Goal: Check status: Check status

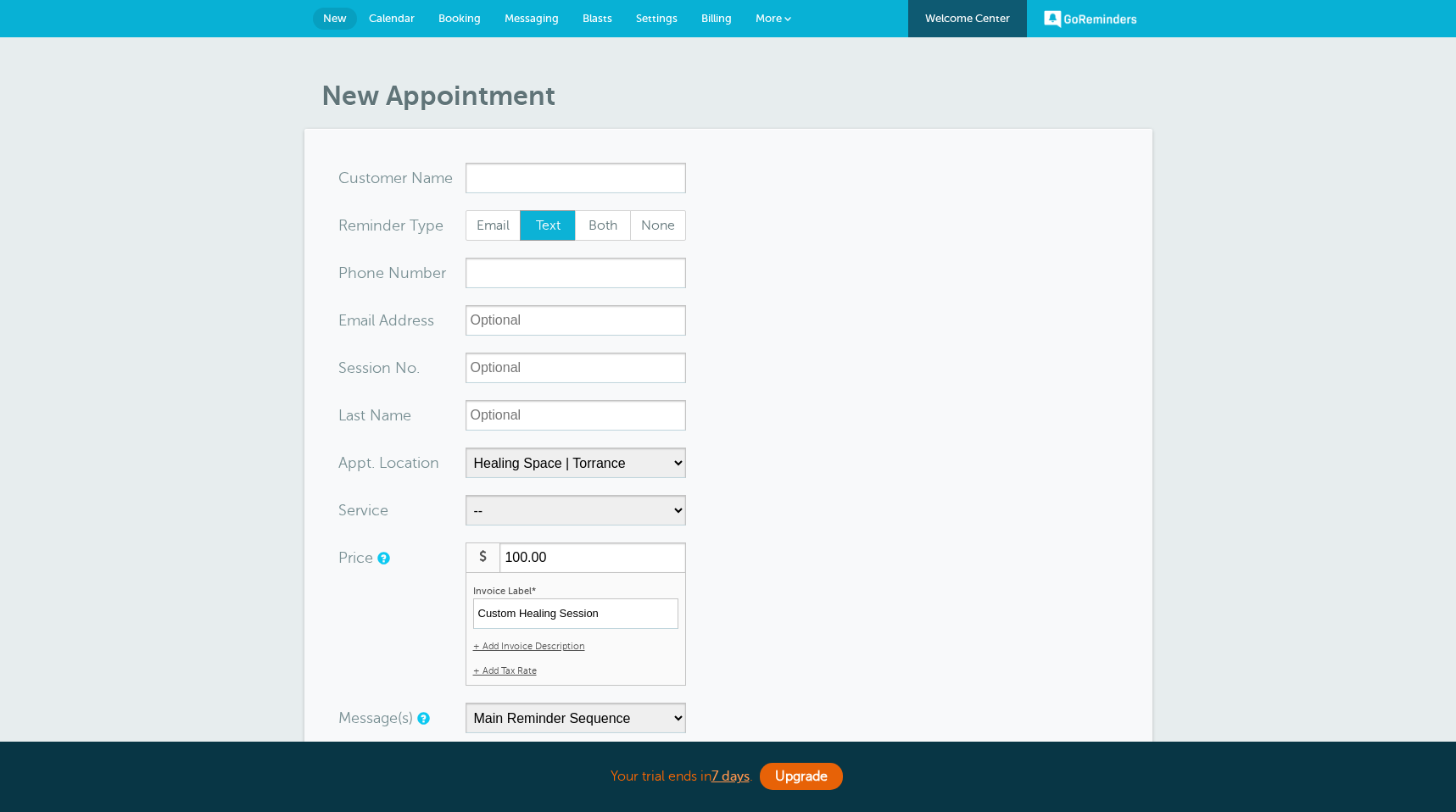
select select "24823"
click at [397, 16] on span "Calendar" at bounding box center [391, 17] width 45 height 13
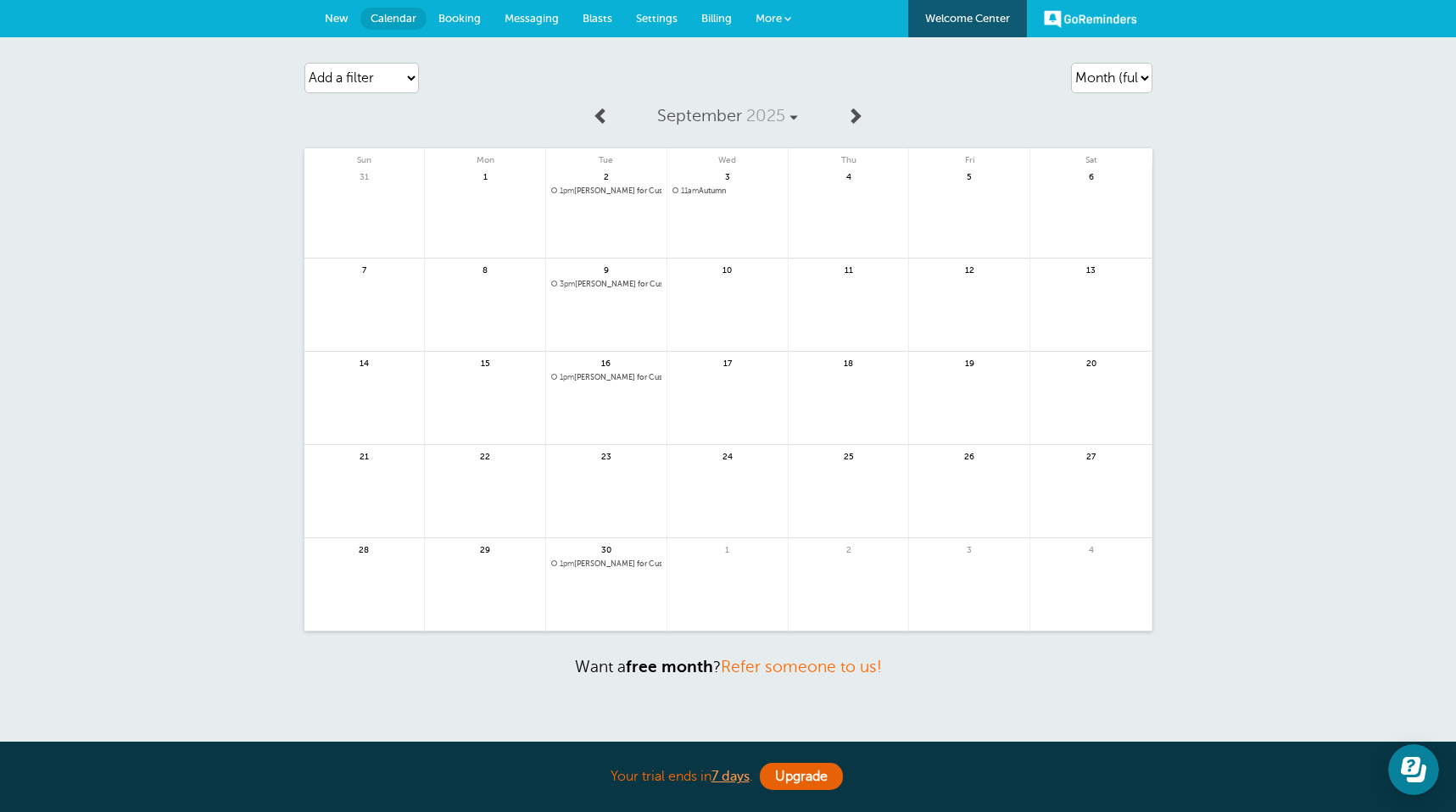
click at [597, 113] on span at bounding box center [601, 116] width 17 height 17
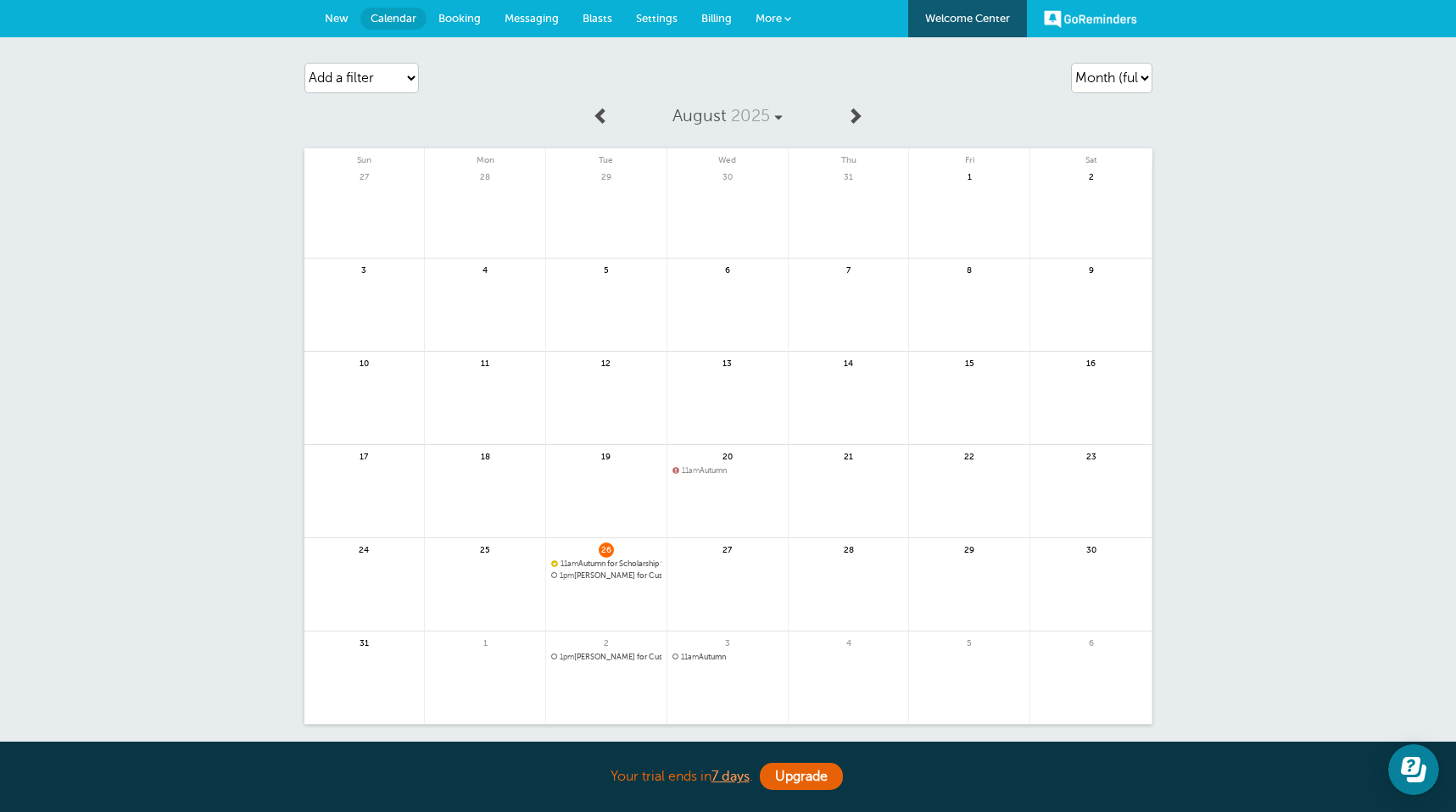
click at [619, 574] on span "1pm [PERSON_NAME] for Custom Healing Session @Healing Space | Torrance" at bounding box center [606, 576] width 110 height 10
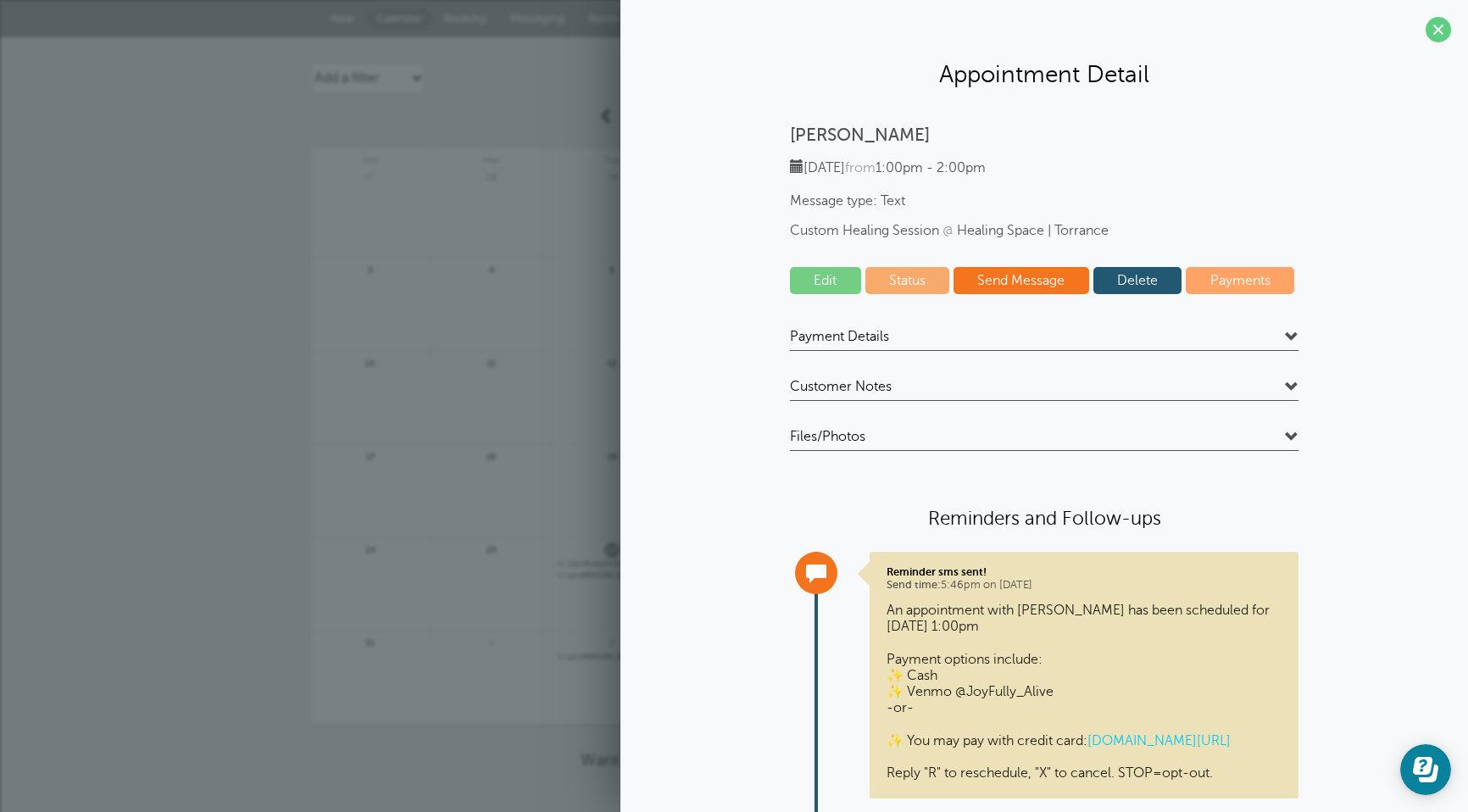
click at [1241, 335] on h4 "Payment Details" at bounding box center [1044, 339] width 508 height 23
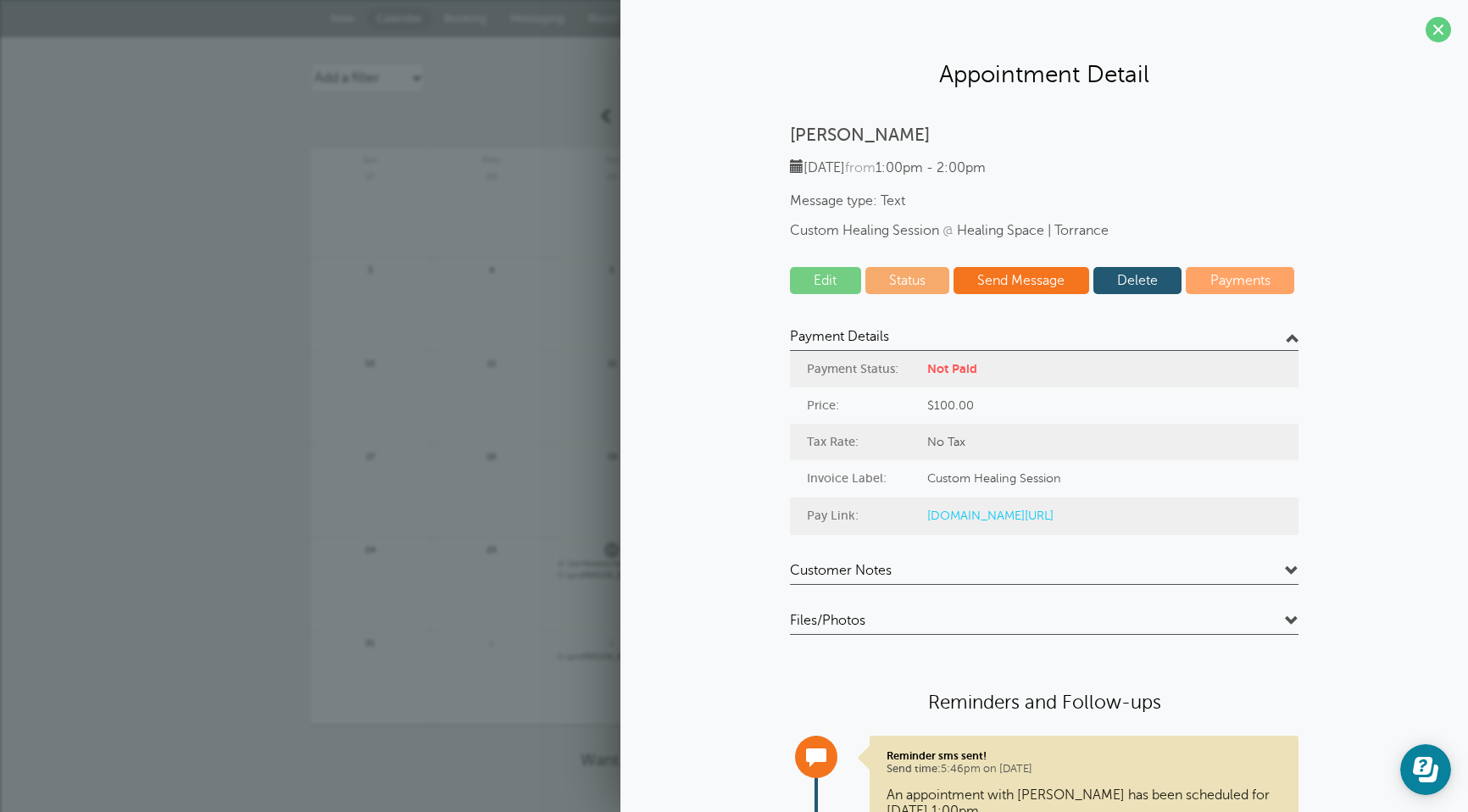
click at [1241, 335] on h4 "Payment Details" at bounding box center [1044, 339] width 508 height 23
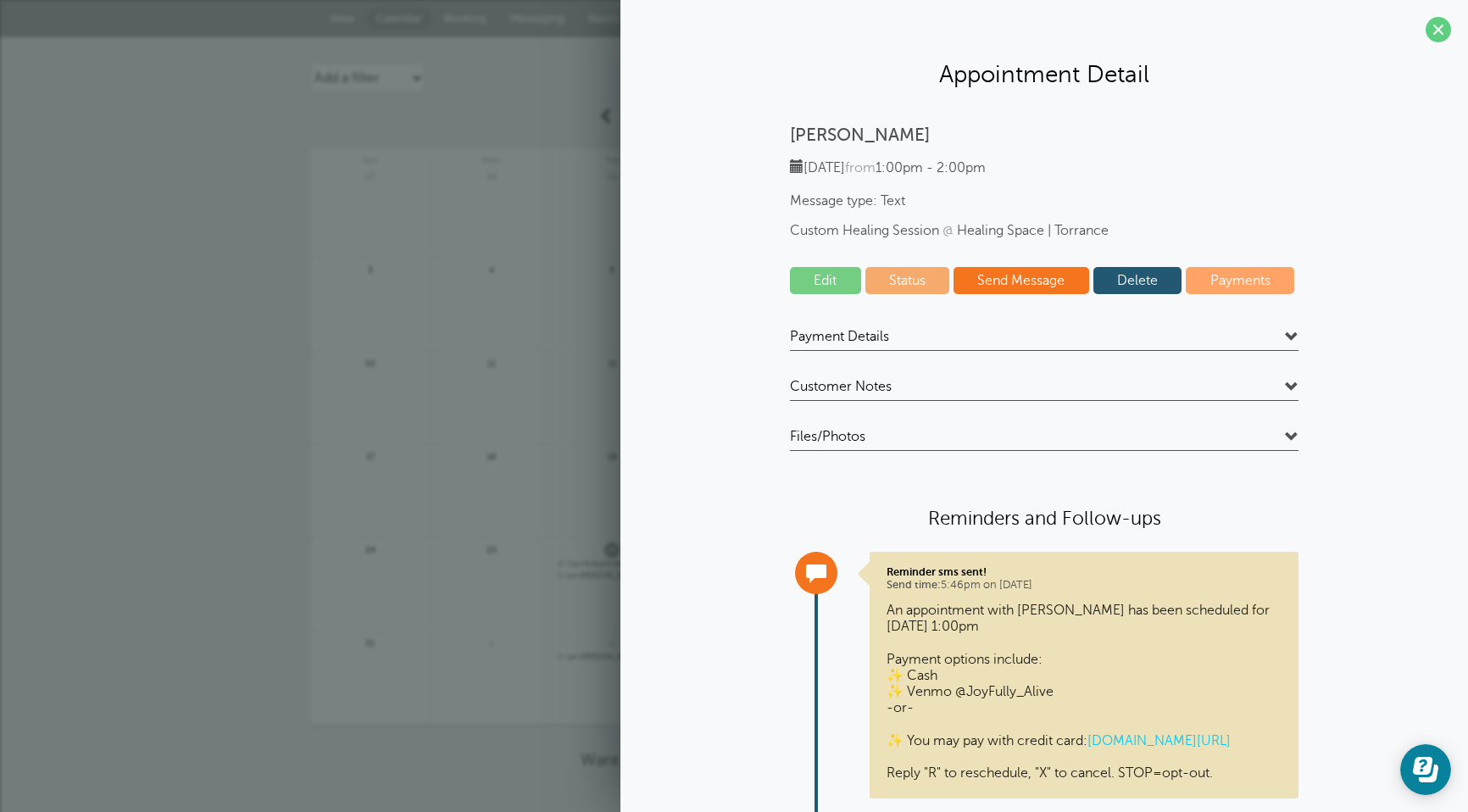
click at [894, 282] on link "Status" at bounding box center [908, 281] width 85 height 27
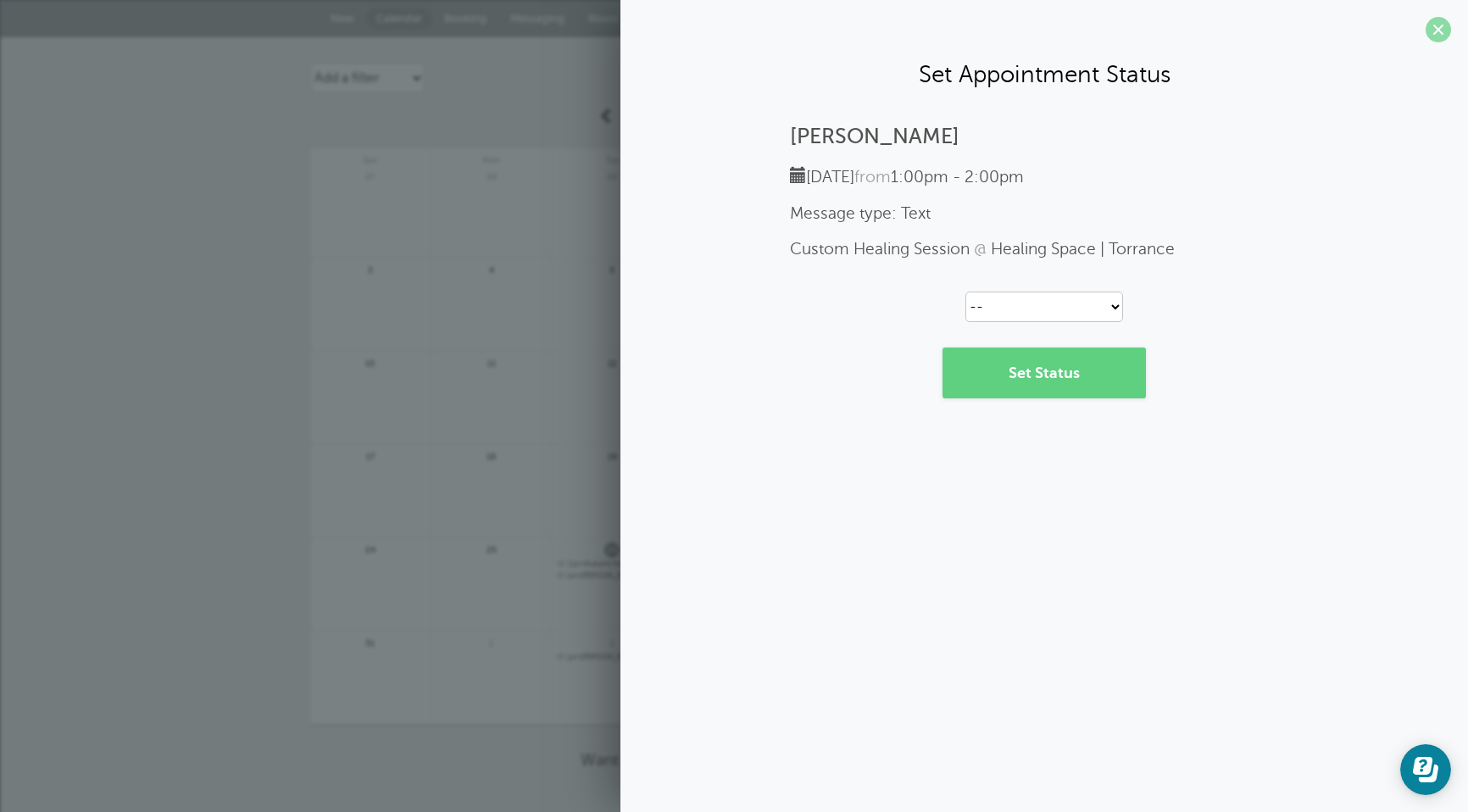
click at [1444, 32] on span at bounding box center [1438, 30] width 25 height 25
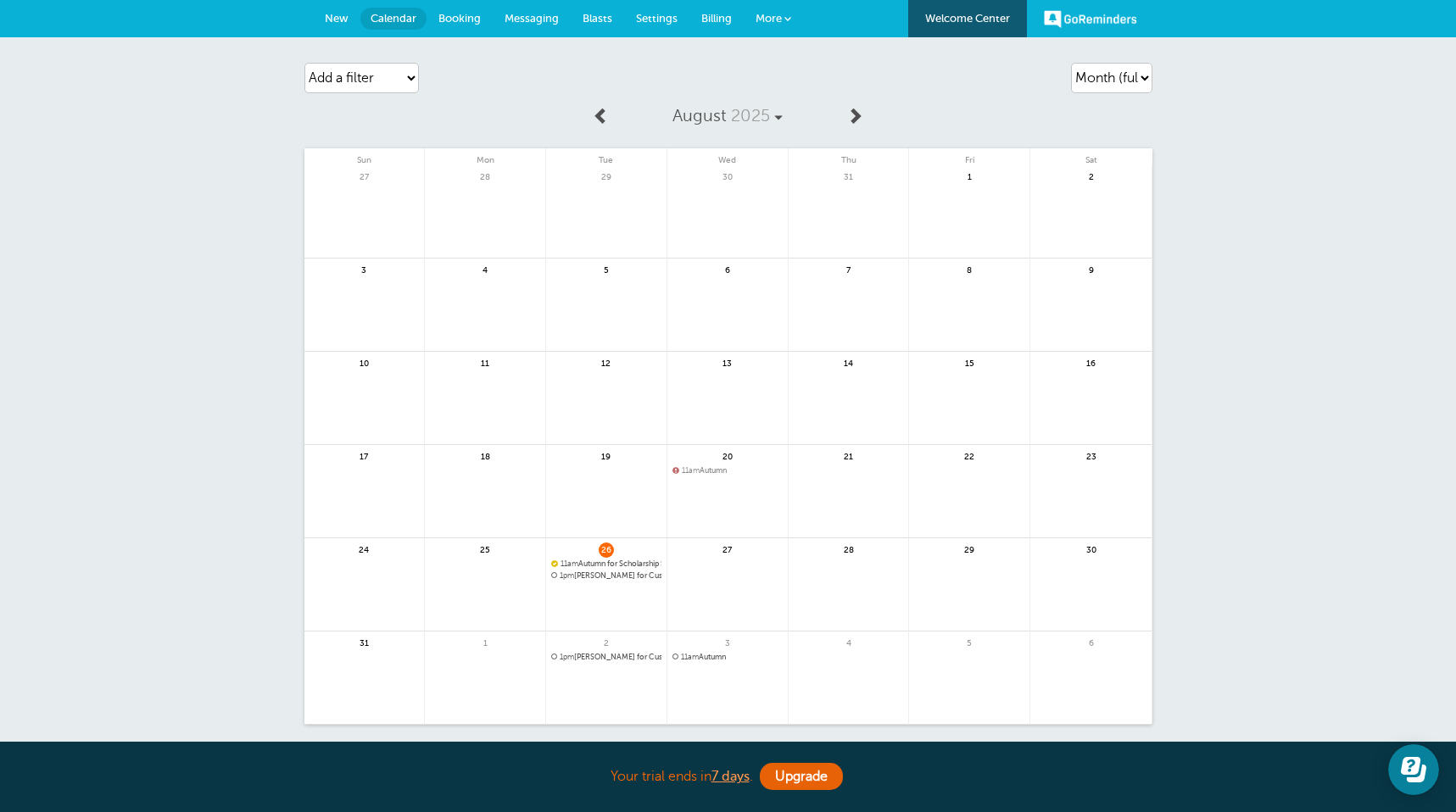
click at [605, 579] on span "1pm [PERSON_NAME] for Custom Healing Session @Healing Space | Torrance" at bounding box center [606, 576] width 110 height 10
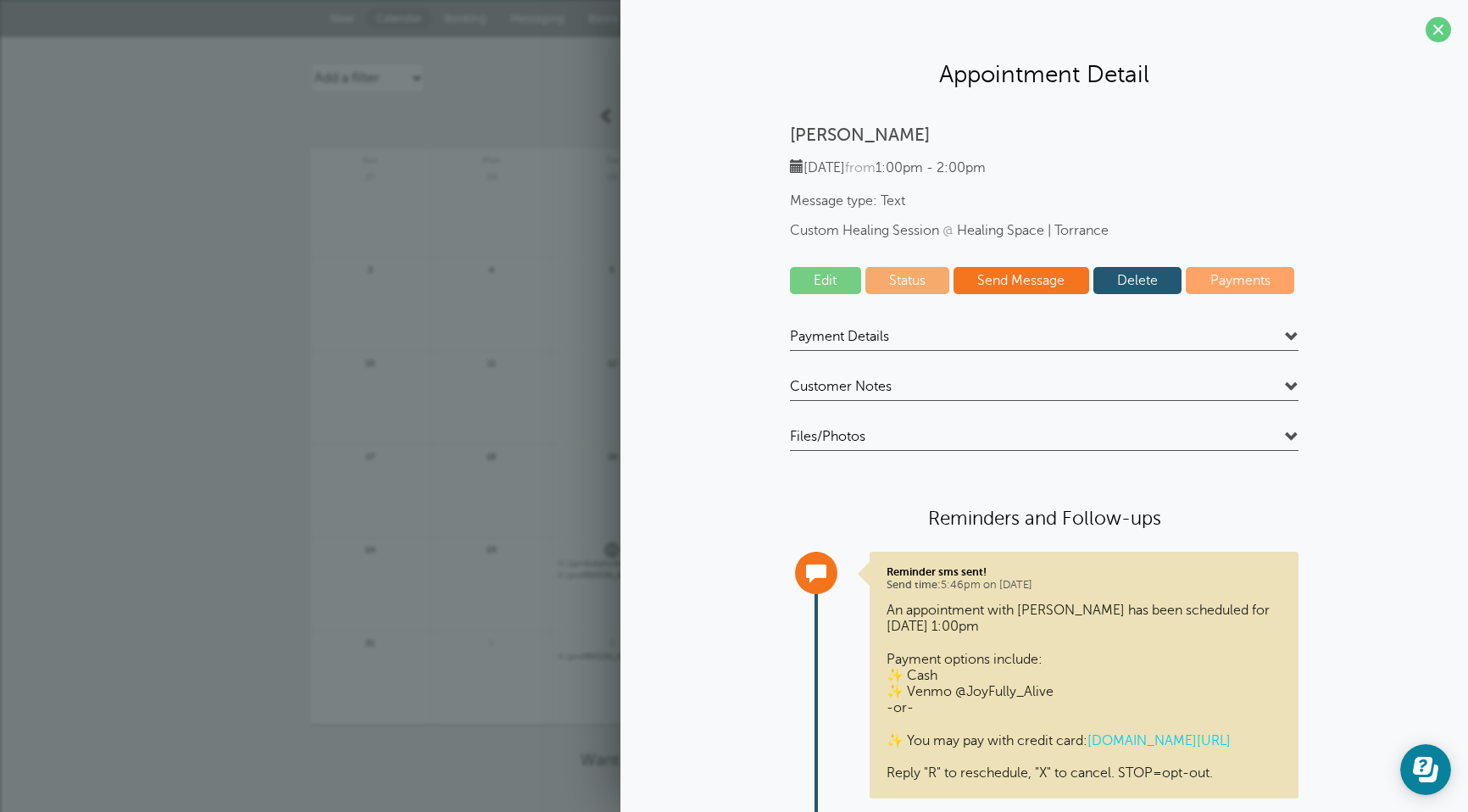
click at [1286, 388] on span at bounding box center [1291, 388] width 14 height 14
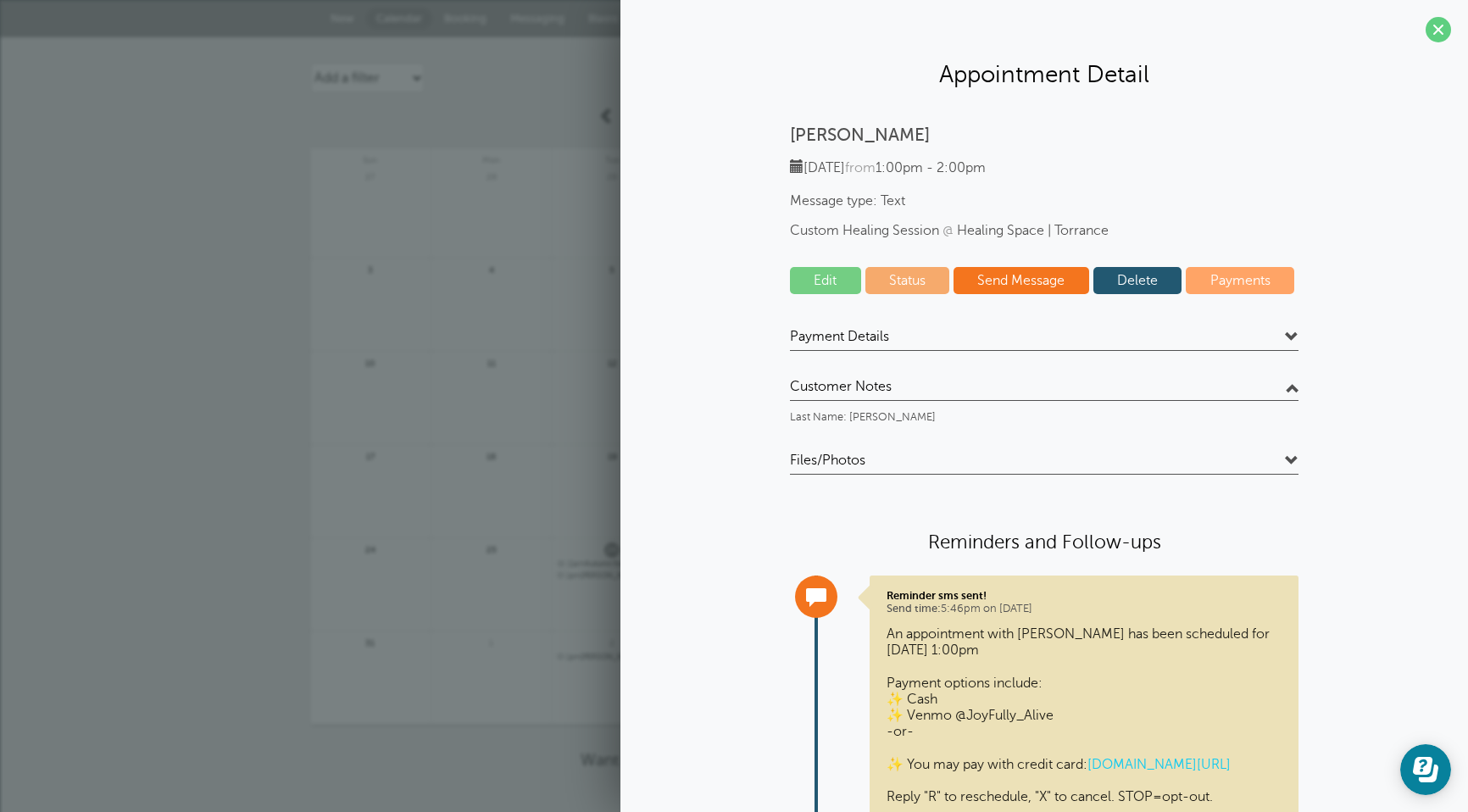
click at [1286, 388] on span at bounding box center [1291, 388] width 14 height 14
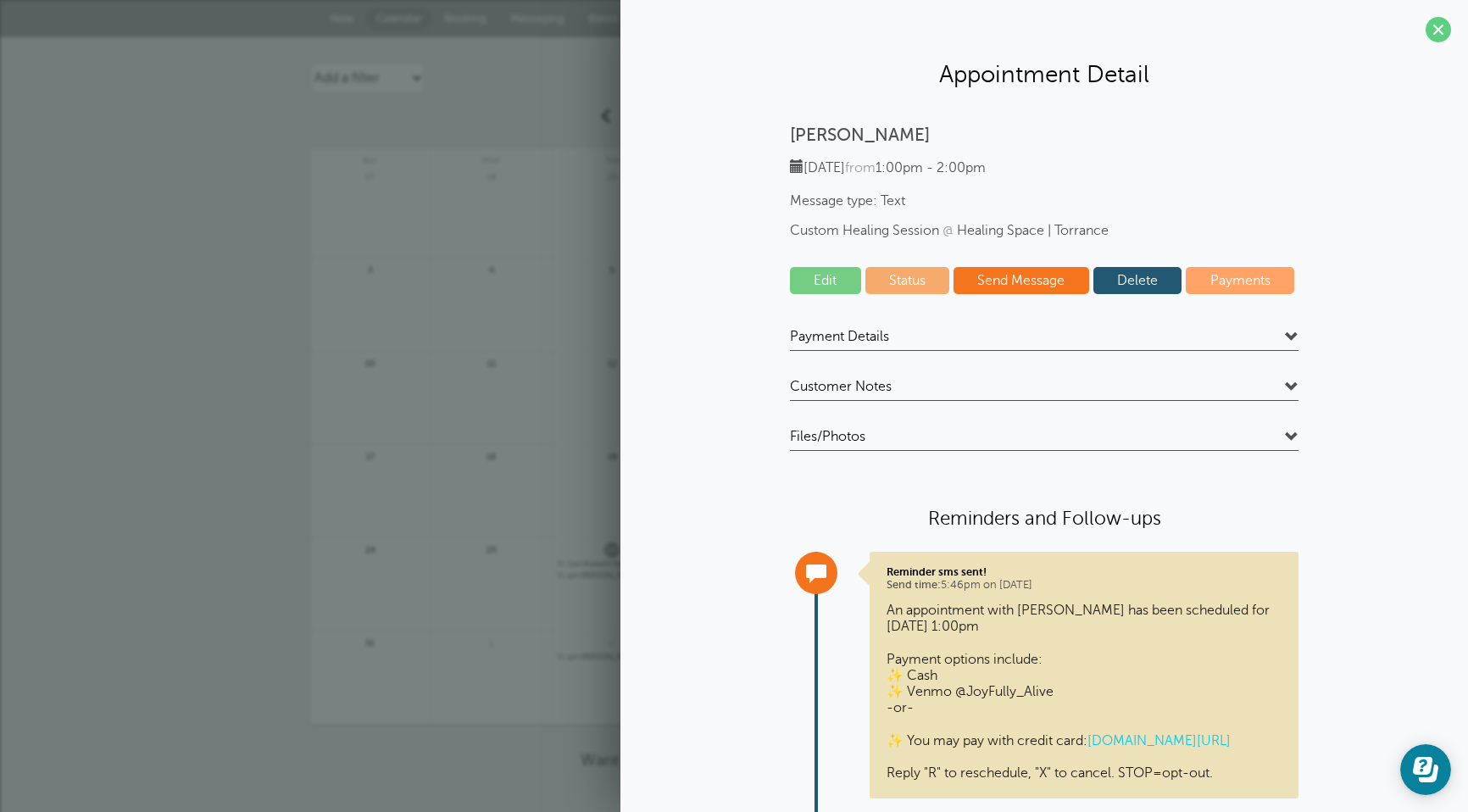
click at [1282, 427] on div "Payment Details Payment Status: Not Paid Price: $100.00 Tax Rate: No Tax Invoic…" at bounding box center [1044, 706] width 508 height 756
click at [1285, 436] on span at bounding box center [1291, 437] width 14 height 14
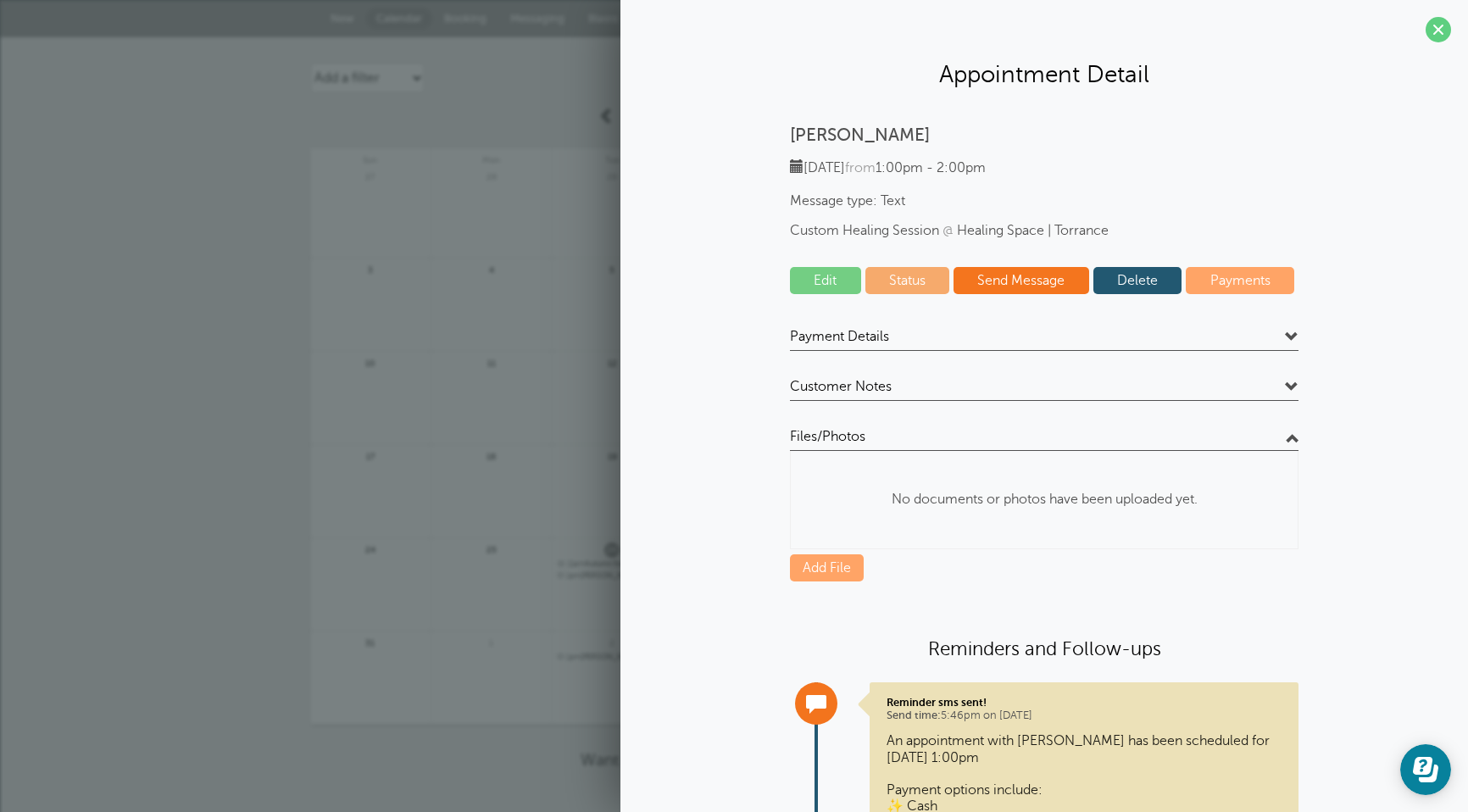
click at [1285, 436] on span at bounding box center [1291, 437] width 14 height 14
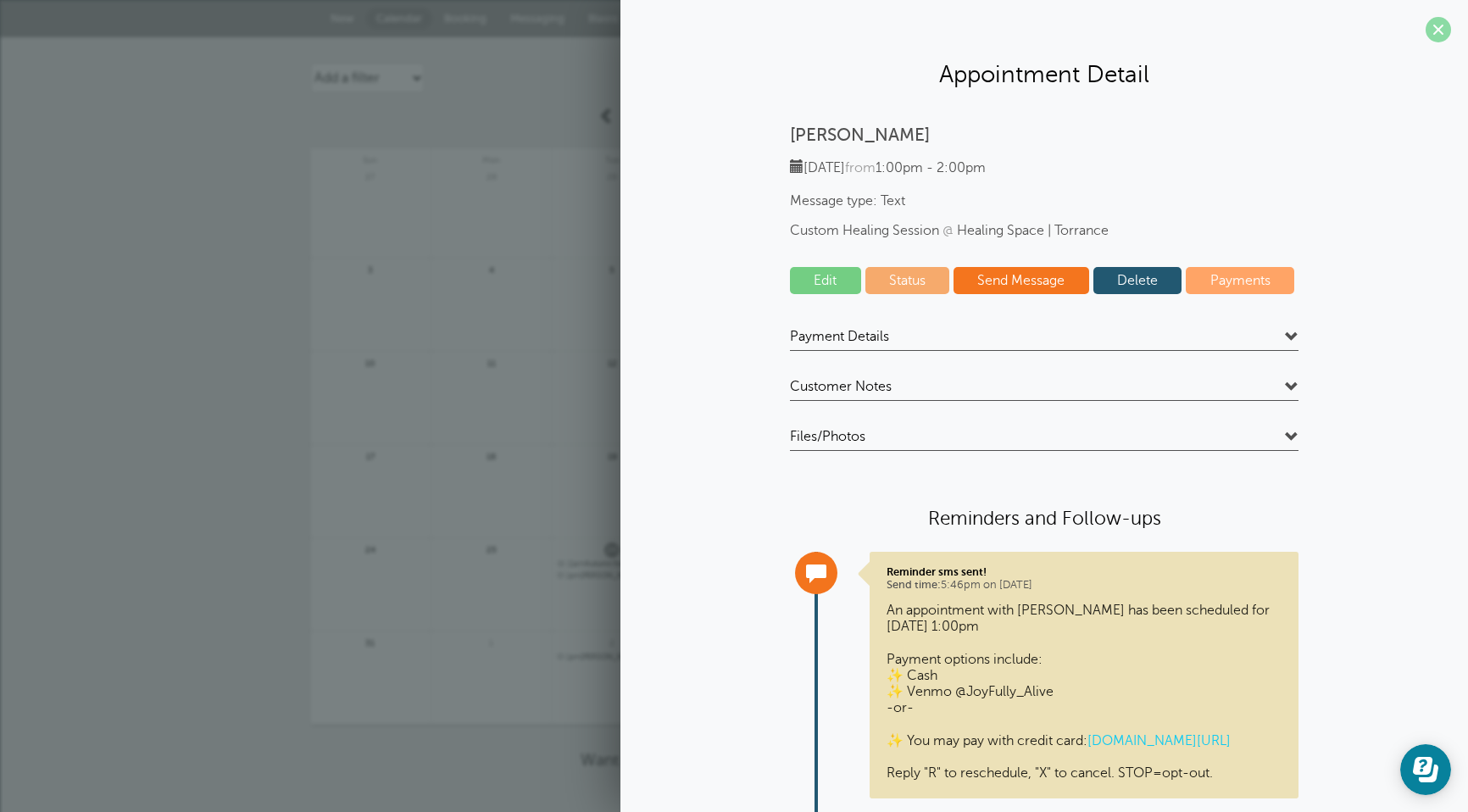
click at [1427, 24] on span at bounding box center [1438, 30] width 25 height 25
